Goal: Consume media (video, audio): Watch videos, listen to music or podcasts

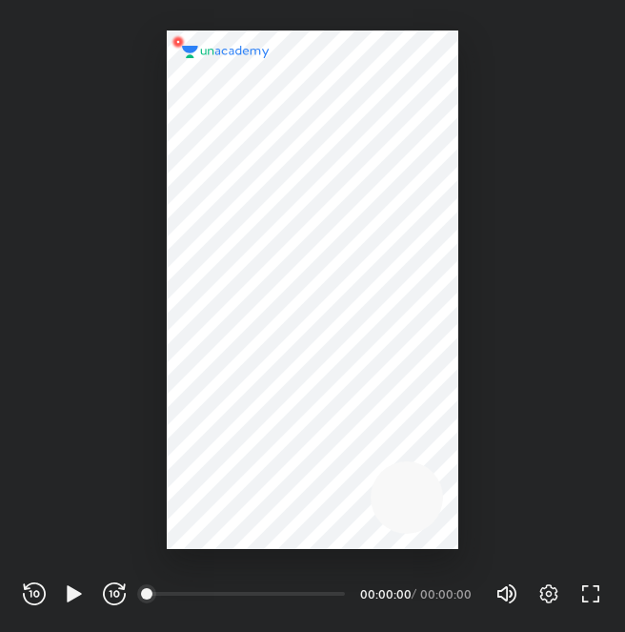
scroll to position [632, 625]
click at [64, 592] on icon "button" at bounding box center [74, 594] width 23 height 23
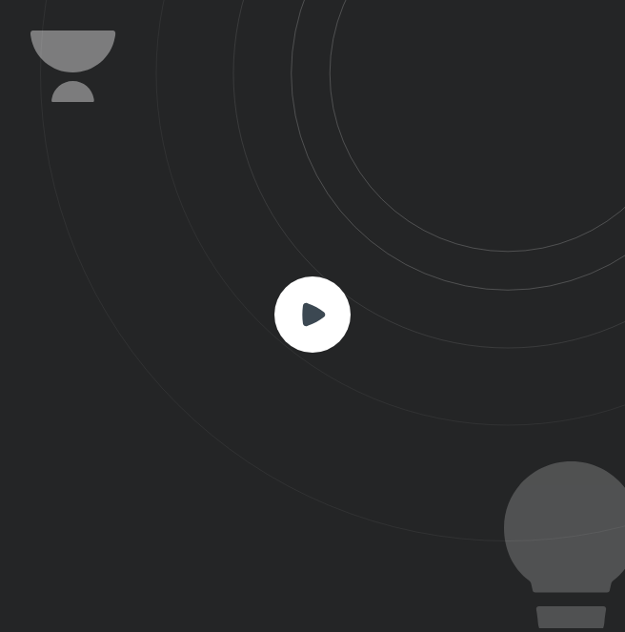
click at [64, 592] on div at bounding box center [312, 316] width 625 height 632
click at [63, 592] on div at bounding box center [312, 316] width 625 height 632
click at [64, 592] on div at bounding box center [312, 316] width 625 height 632
click at [91, 411] on icon at bounding box center [332, 271] width 585 height 542
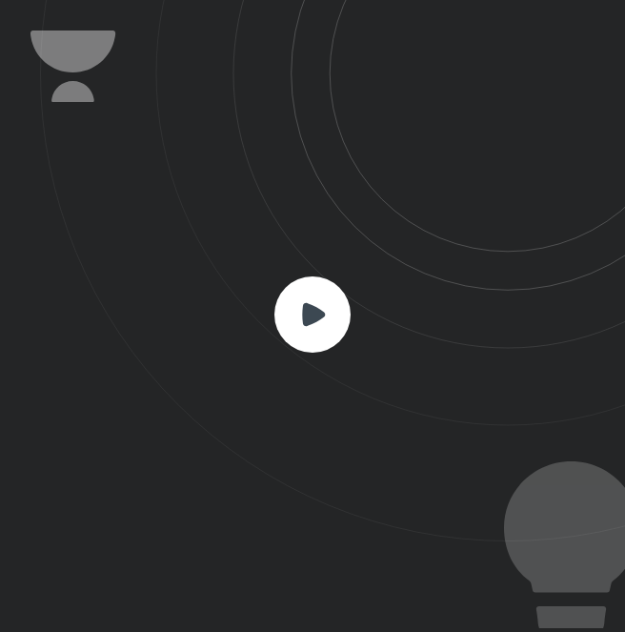
click at [318, 273] on icon at bounding box center [332, 271] width 585 height 542
click at [306, 311] on icon at bounding box center [313, 313] width 23 height 23
